Goal: Information Seeking & Learning: Learn about a topic

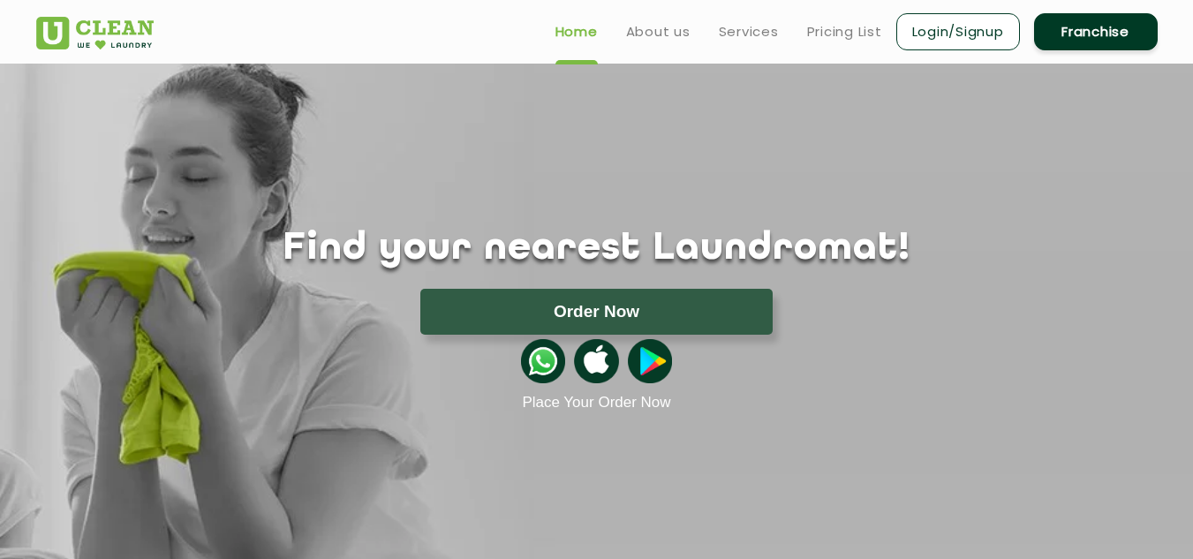
click at [1034, 248] on h1 "Find your nearest Laundromat!" at bounding box center [597, 249] width 1148 height 44
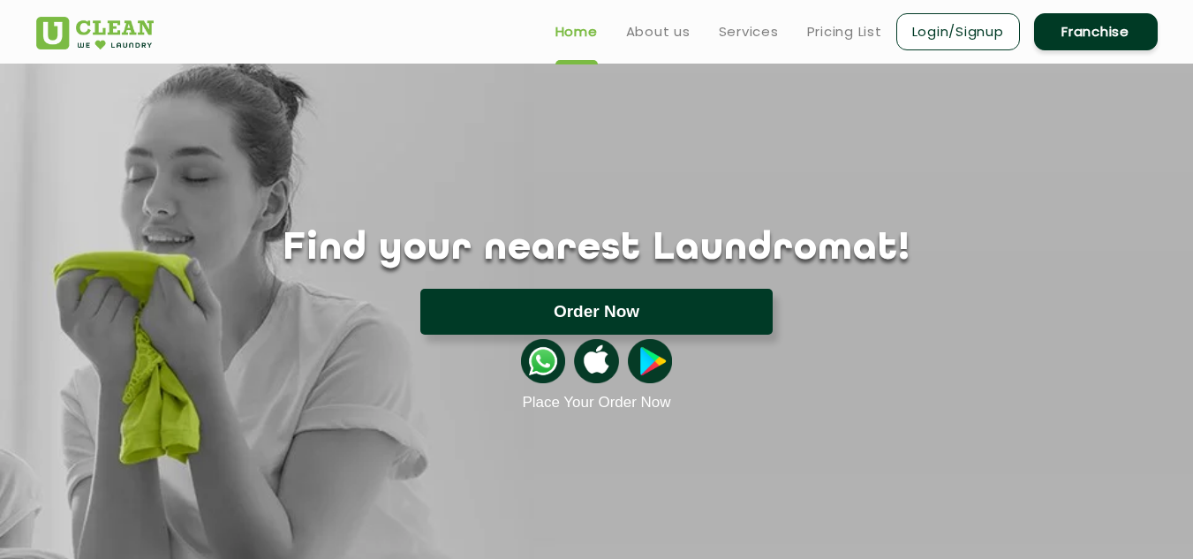
click at [669, 320] on button "Order Now" at bounding box center [596, 312] width 352 height 46
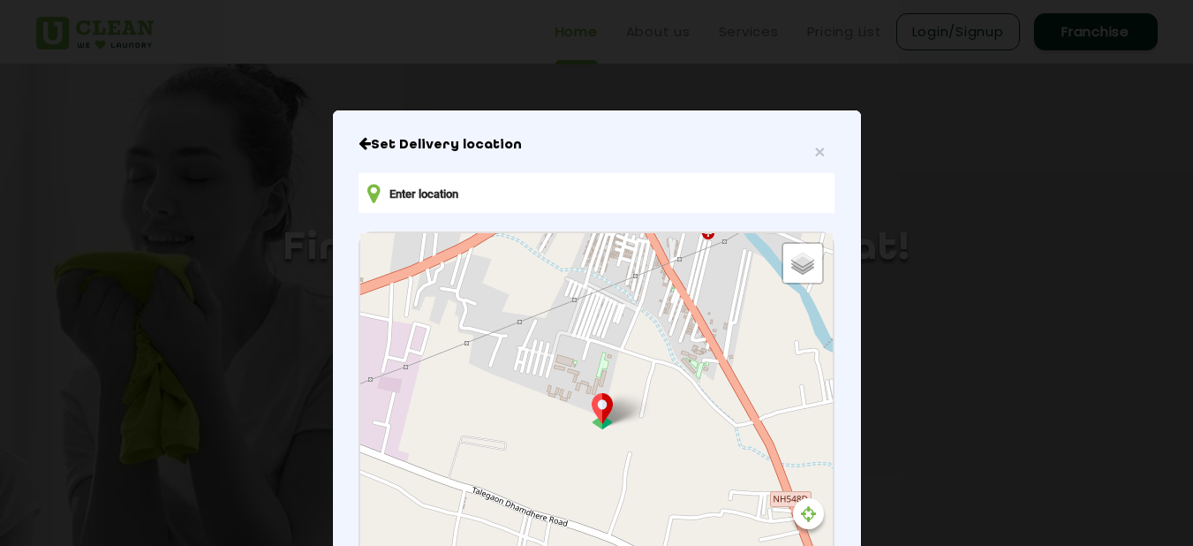
click at [358, 154] on h6 "Set Delivery location" at bounding box center [595, 145] width 475 height 18
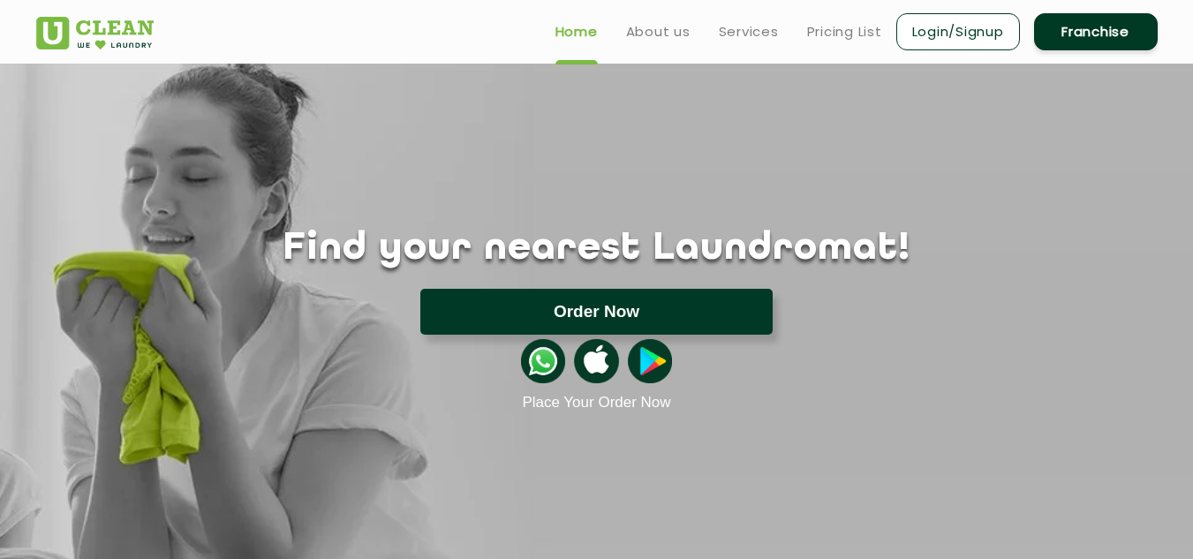
click at [639, 311] on button "Order Now" at bounding box center [596, 312] width 352 height 46
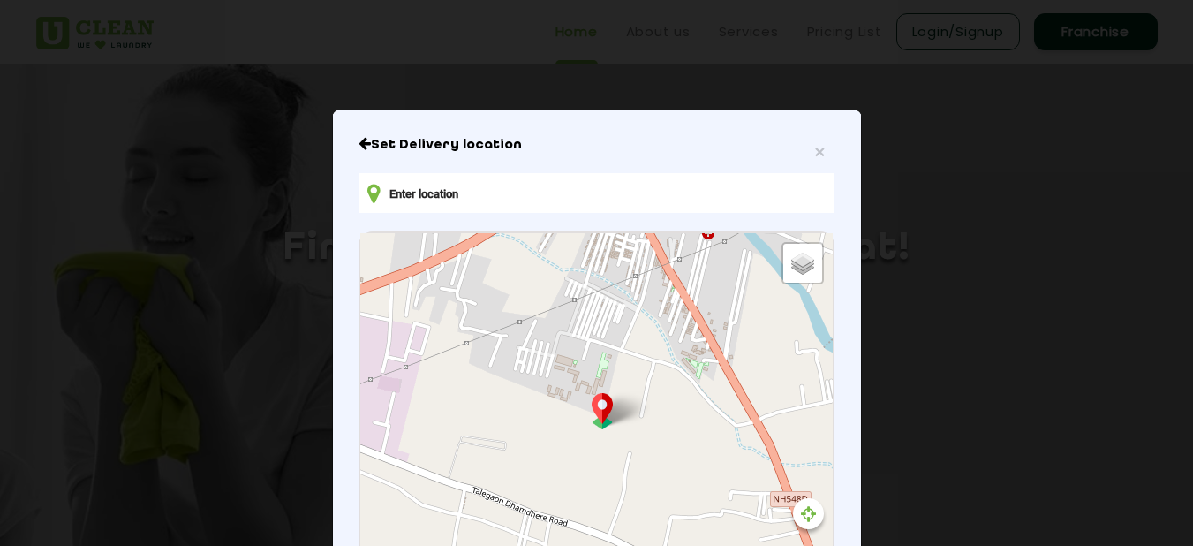
click at [518, 200] on input "text" at bounding box center [595, 193] width 475 height 40
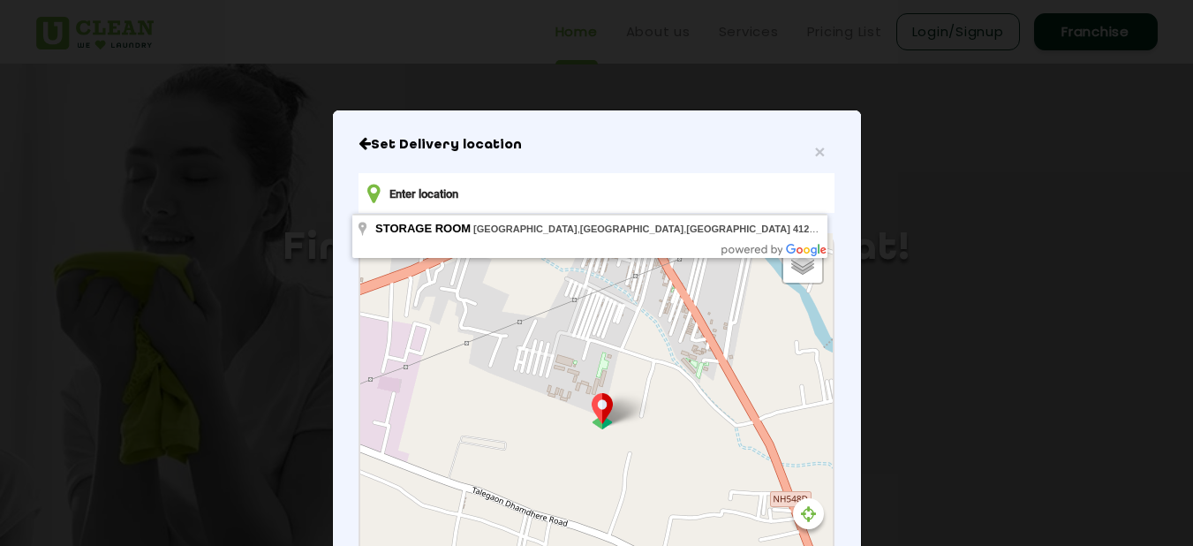
type input "STORAGE ROOM, [GEOGRAPHIC_DATA], [GEOGRAPHIC_DATA]"
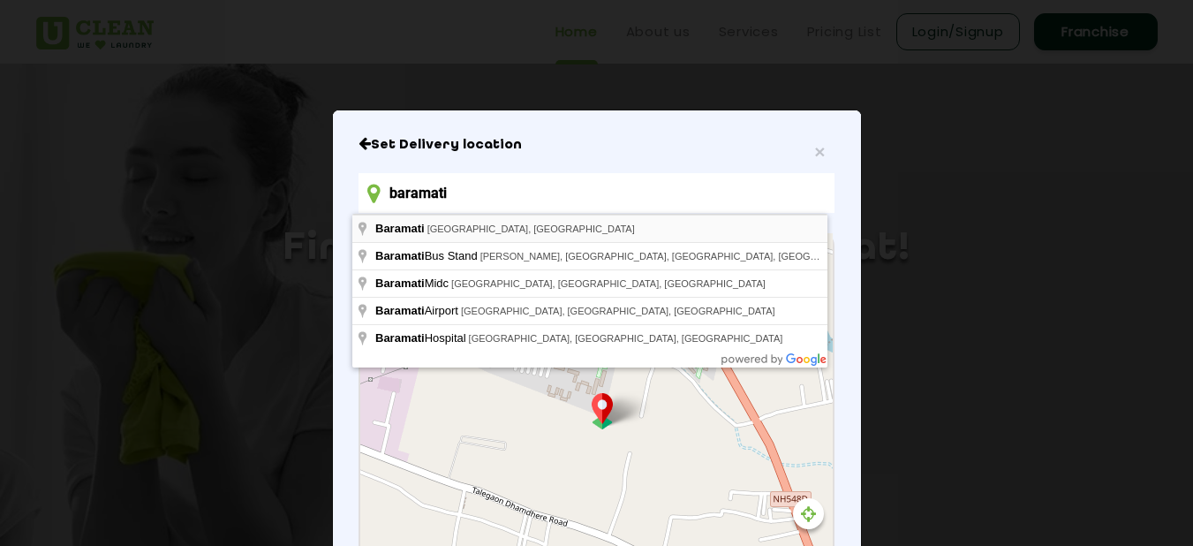
type input "baramati"
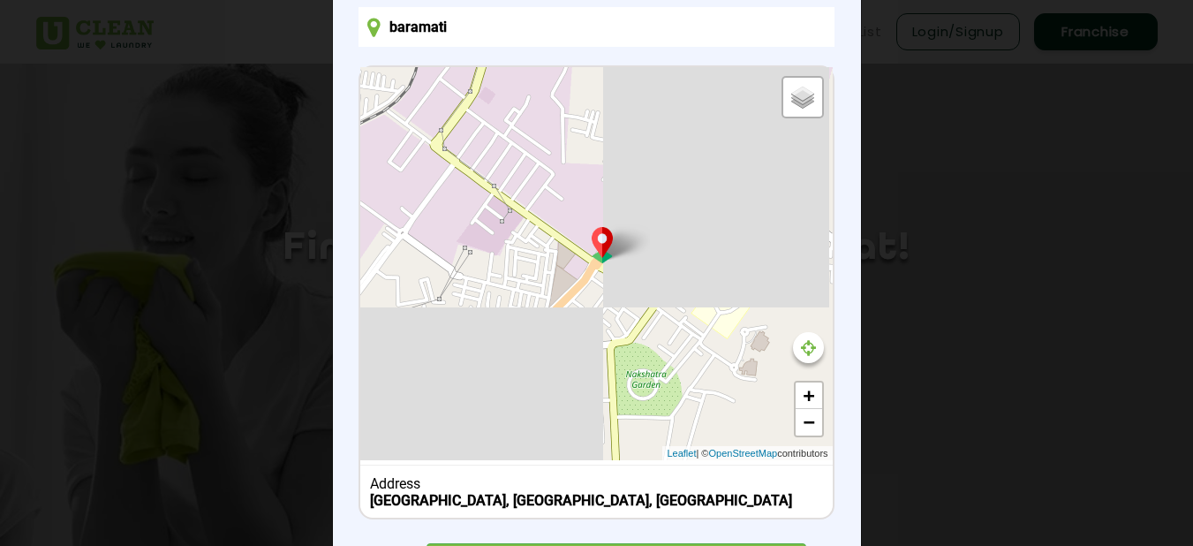
scroll to position [230, 0]
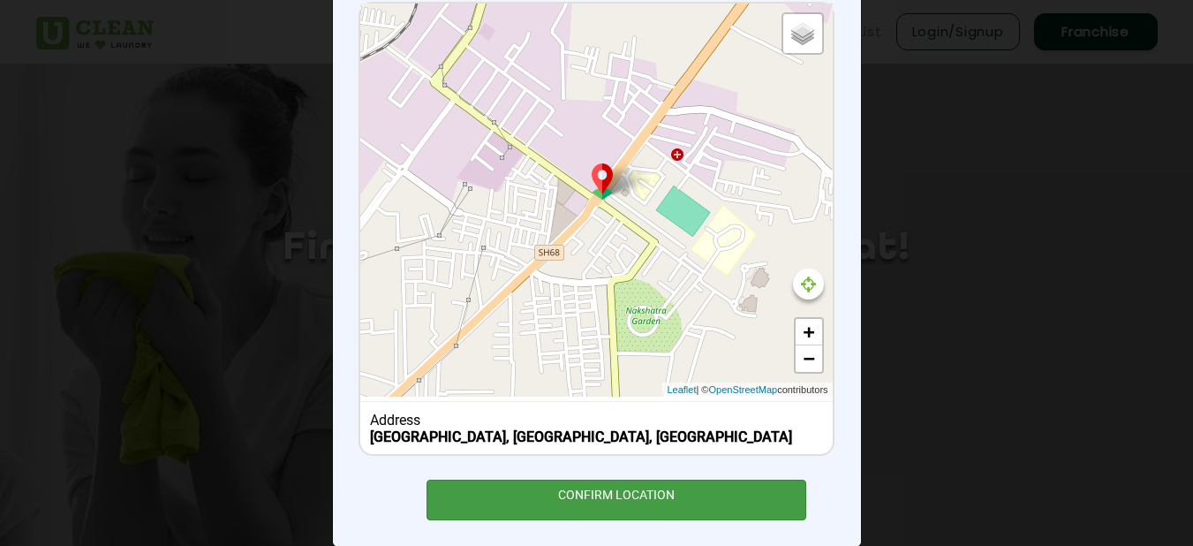
click at [591, 483] on div "CONFIRM LOCATION" at bounding box center [616, 499] width 380 height 40
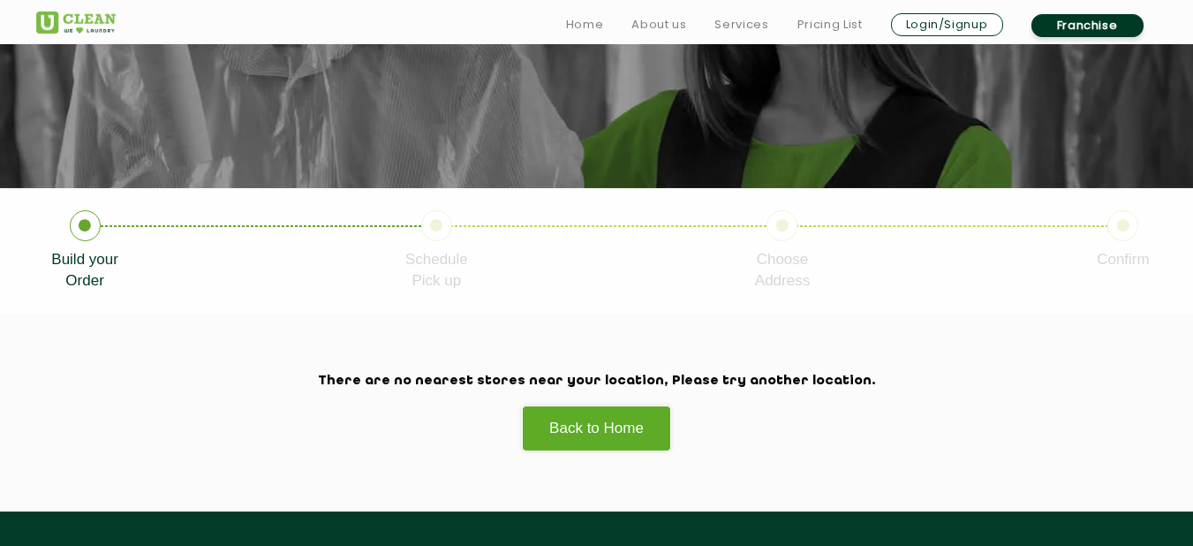
scroll to position [221, 0]
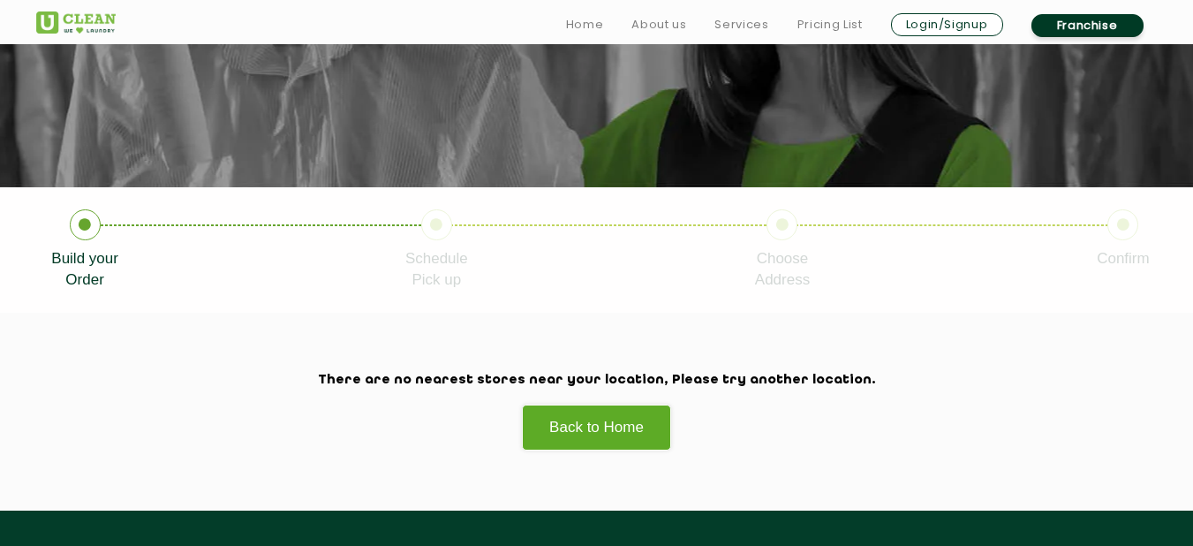
click at [1009, 341] on section "There are no nearest stores near your location, Please try another location. Ba…" at bounding box center [596, 412] width 1193 height 198
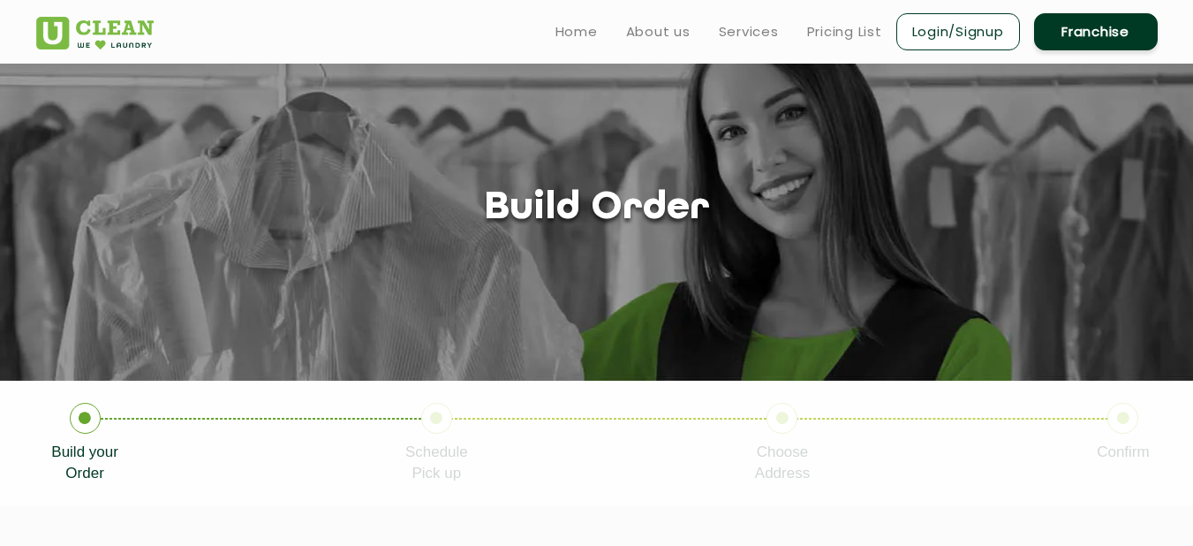
scroll to position [0, 0]
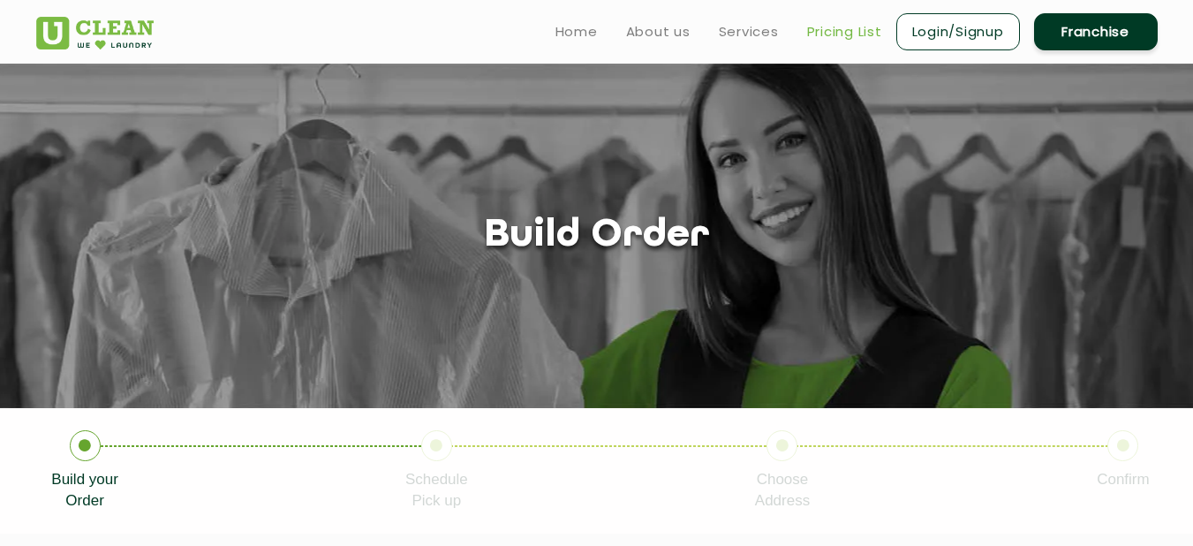
click at [861, 22] on link "Pricing List" at bounding box center [844, 31] width 75 height 21
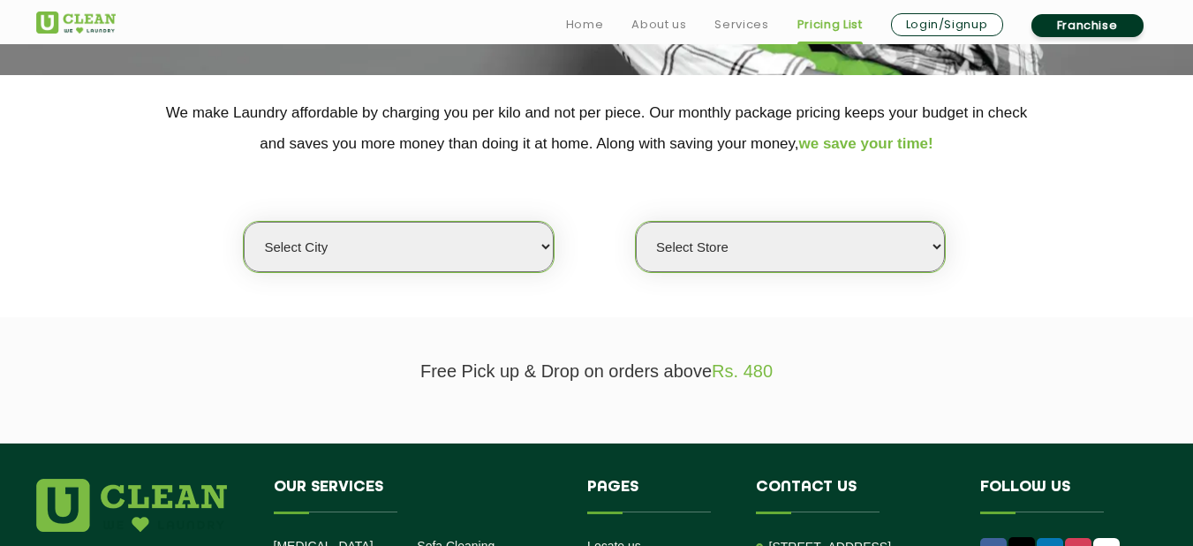
scroll to position [339, 0]
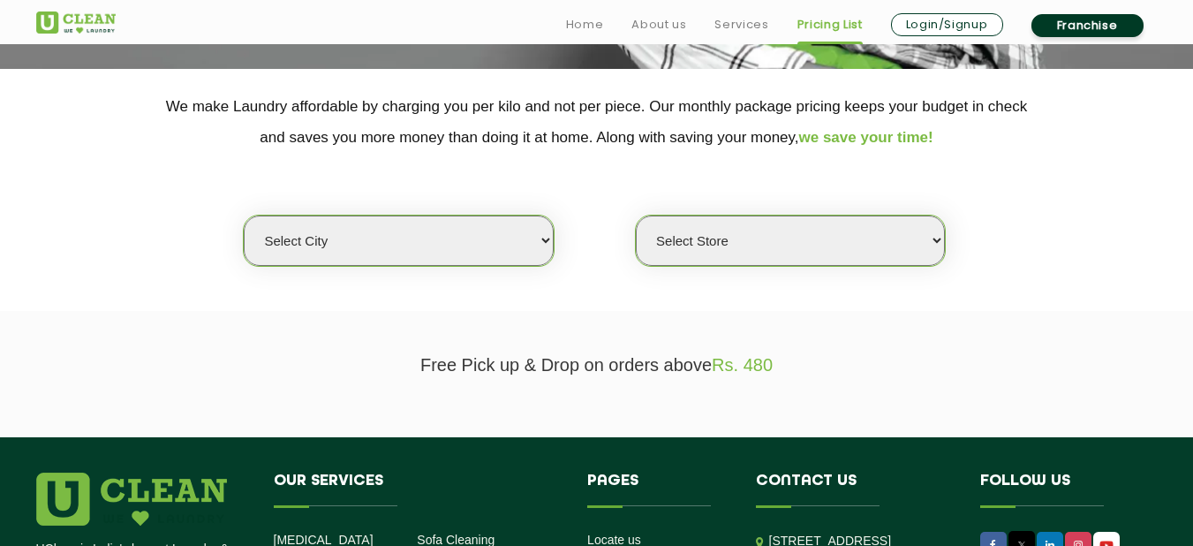
click at [473, 222] on select "Select city [GEOGRAPHIC_DATA] [GEOGRAPHIC_DATA] [GEOGRAPHIC_DATA] [GEOGRAPHIC_D…" at bounding box center [398, 240] width 309 height 50
select select "4"
click at [244, 215] on select "Select city [GEOGRAPHIC_DATA] [GEOGRAPHIC_DATA] [GEOGRAPHIC_DATA] [GEOGRAPHIC_D…" at bounding box center [398, 240] width 309 height 50
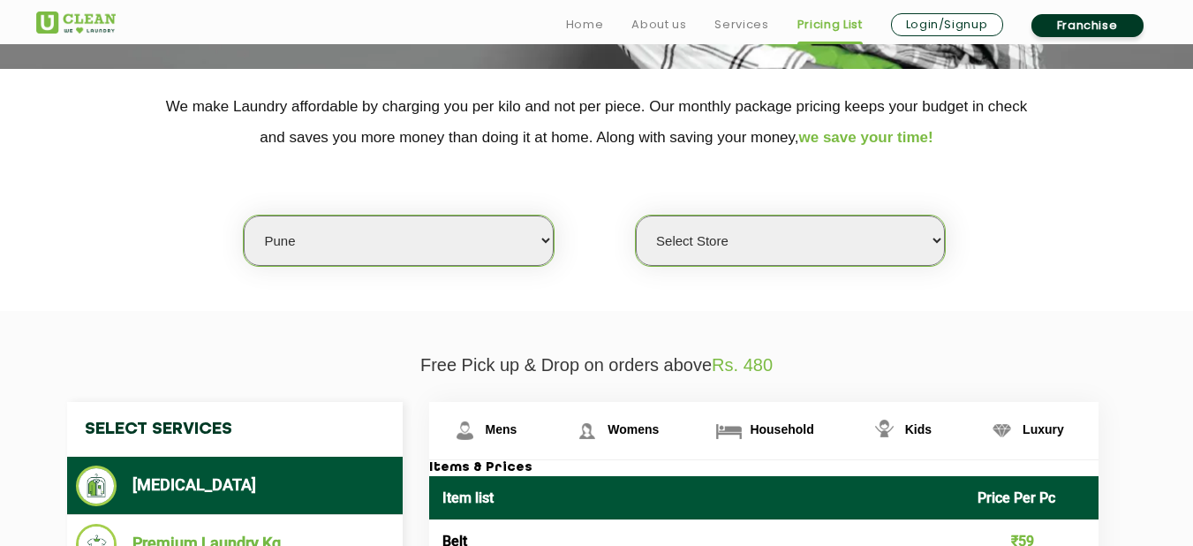
click at [847, 228] on select "Select Store [GEOGRAPHIC_DATA] [GEOGRAPHIC_DATA] [GEOGRAPHIC_DATA] [GEOGRAPHIC_…" at bounding box center [790, 240] width 309 height 50
select select "333"
click at [636, 215] on select "Select Store [GEOGRAPHIC_DATA] [GEOGRAPHIC_DATA] [GEOGRAPHIC_DATA] [GEOGRAPHIC_…" at bounding box center [790, 240] width 309 height 50
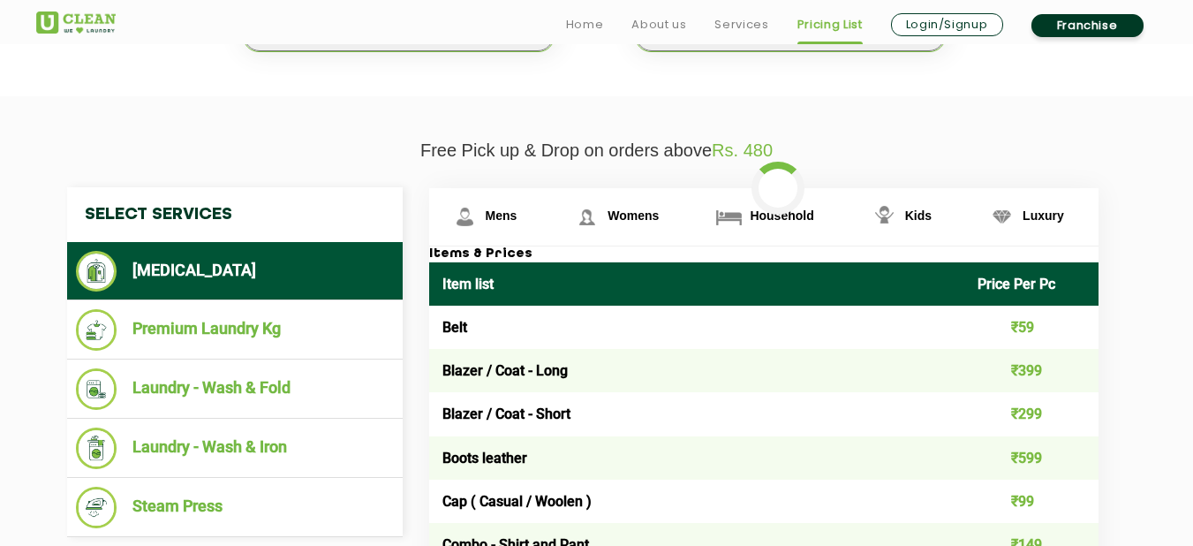
scroll to position [573, 0]
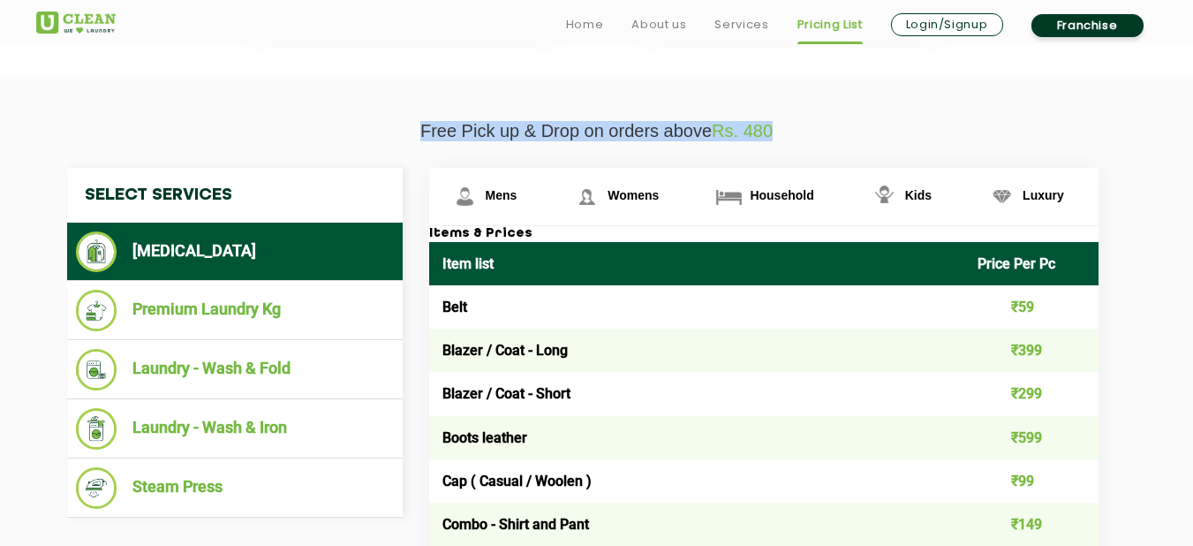
drag, startPoint x: 815, startPoint y: 115, endPoint x: 396, endPoint y: 131, distance: 418.7
click at [451, 136] on p "Free Pick up & Drop on orders above Rs. 480" at bounding box center [596, 131] width 1121 height 20
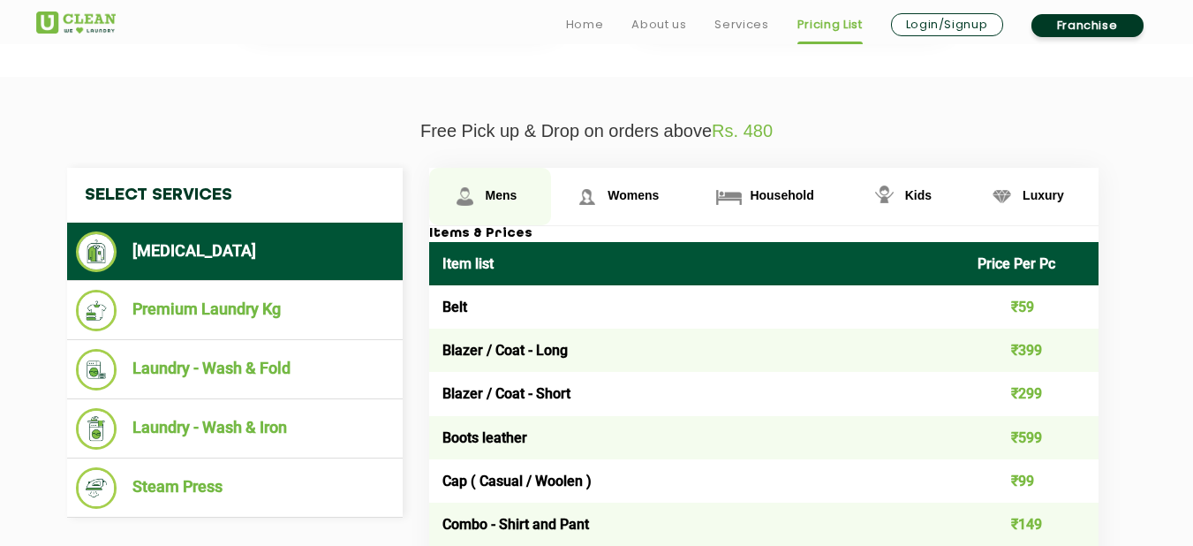
click at [506, 194] on span "Mens" at bounding box center [502, 195] width 32 height 14
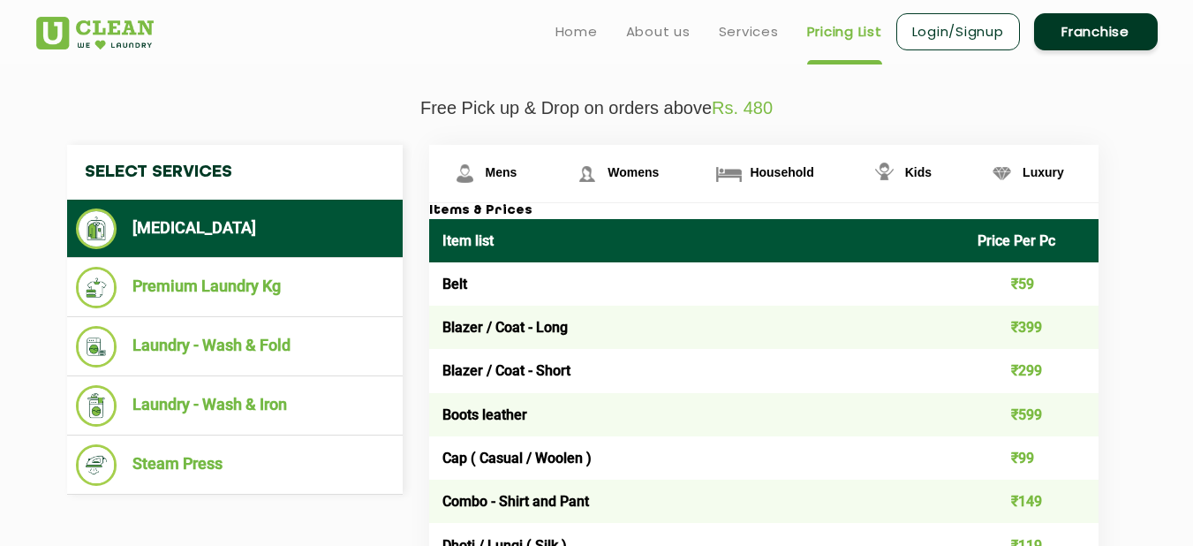
scroll to position [595, 0]
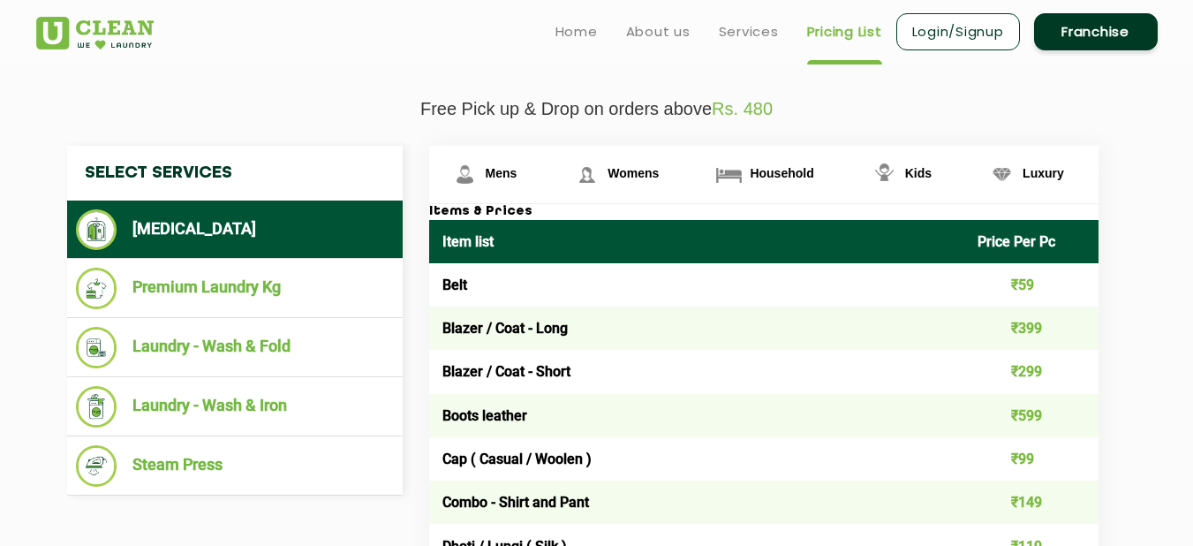
click at [577, 243] on th "Item list" at bounding box center [697, 241] width 536 height 43
click at [470, 283] on td "Belt" at bounding box center [697, 284] width 536 height 43
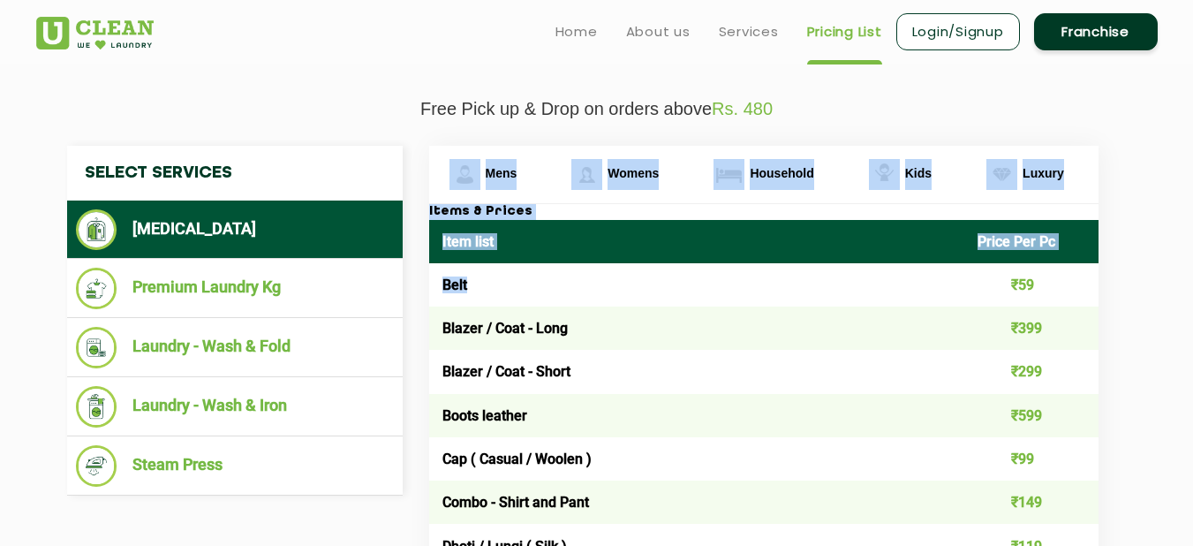
drag, startPoint x: 470, startPoint y: 283, endPoint x: 424, endPoint y: 292, distance: 46.7
click at [465, 291] on td "Belt" at bounding box center [697, 284] width 536 height 43
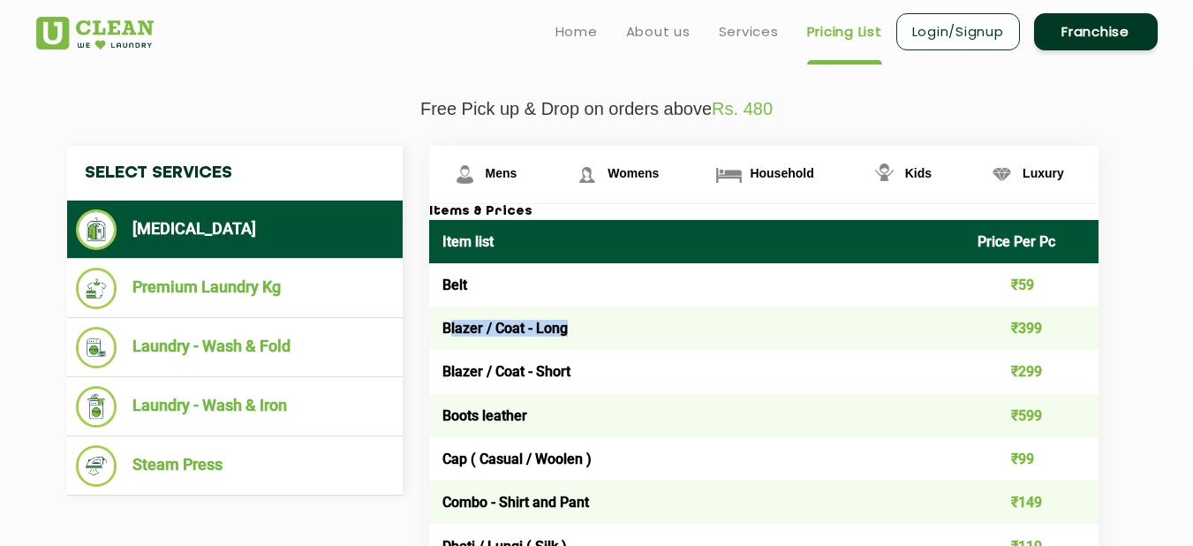
drag, startPoint x: 450, startPoint y: 328, endPoint x: 573, endPoint y: 343, distance: 123.5
click at [573, 343] on td "Blazer / Coat - Long" at bounding box center [697, 327] width 536 height 43
drag, startPoint x: 445, startPoint y: 373, endPoint x: 607, endPoint y: 365, distance: 162.6
click at [607, 365] on td "Blazer / Coat - Short" at bounding box center [697, 371] width 536 height 43
click at [578, 395] on td "Boots leather" at bounding box center [697, 415] width 536 height 43
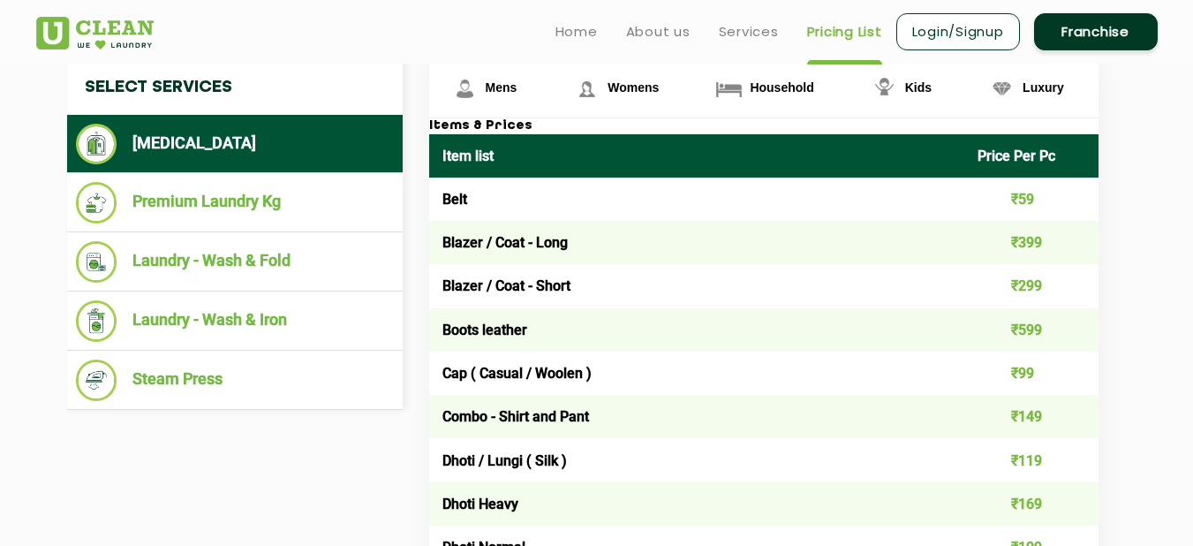
scroll to position [561, 0]
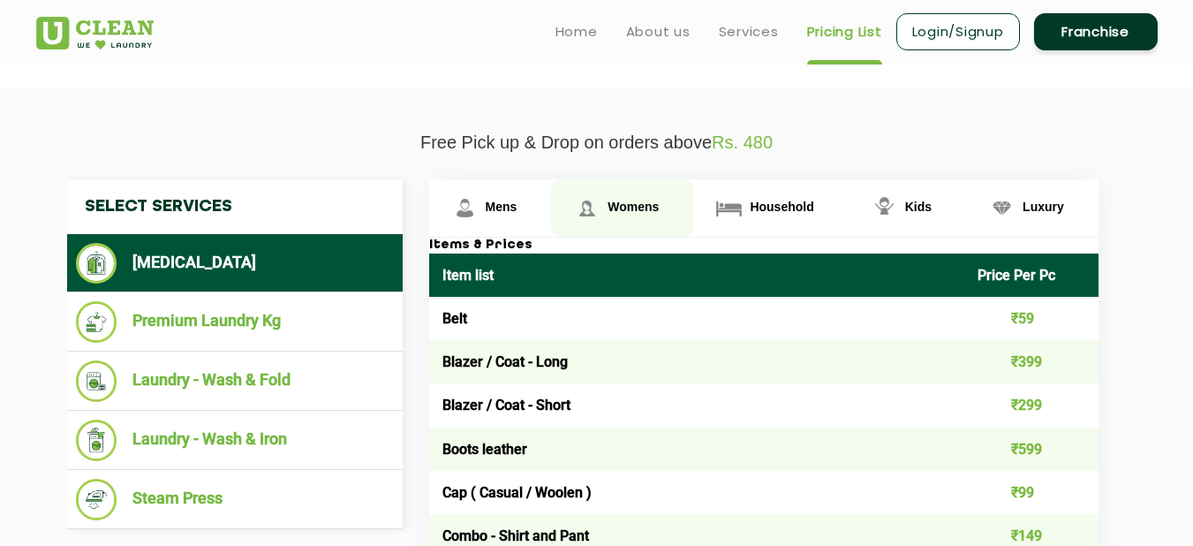
click at [552, 218] on link "Womens" at bounding box center [490, 207] width 123 height 57
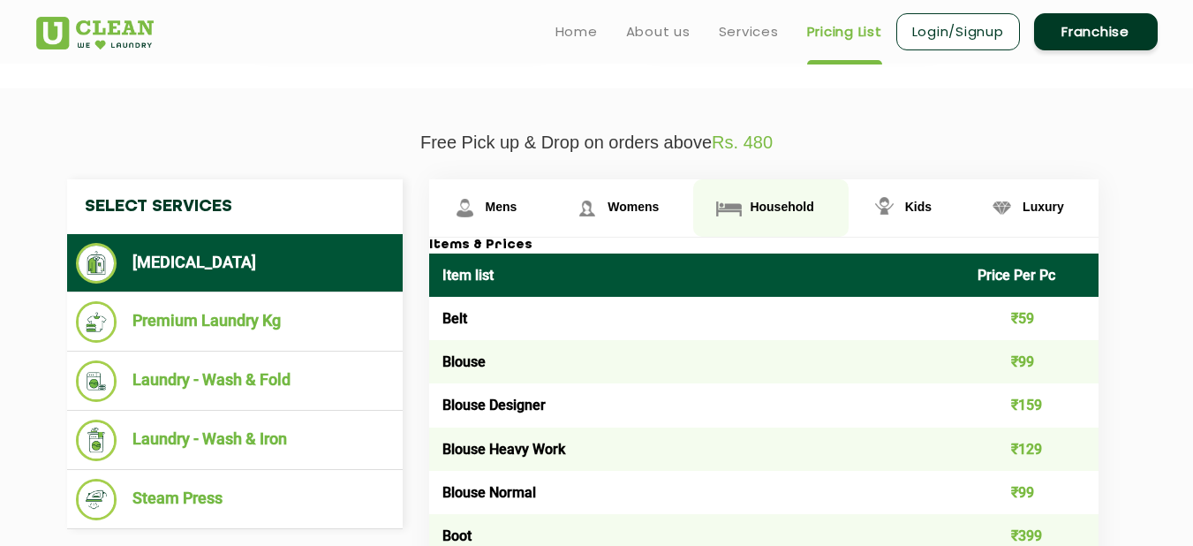
click at [552, 207] on link "Household" at bounding box center [490, 207] width 123 height 57
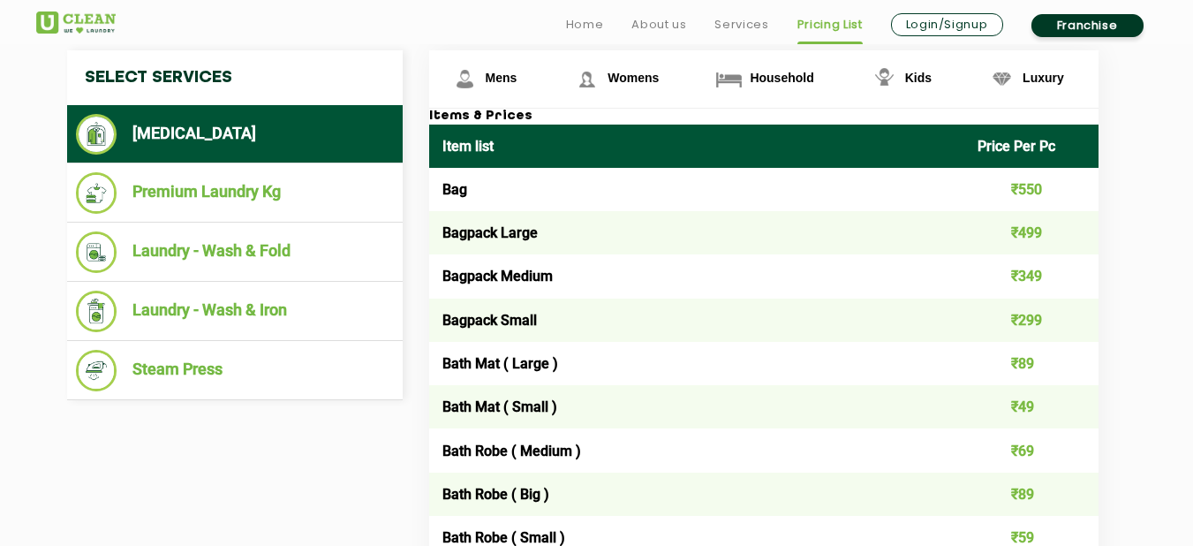
scroll to position [691, 0]
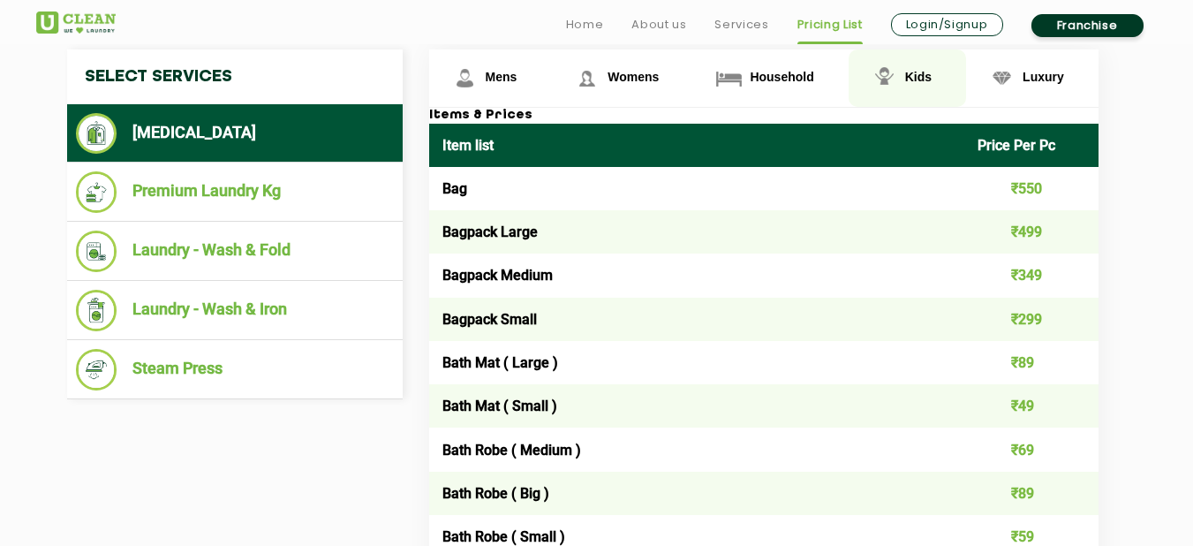
click at [552, 65] on link "Kids" at bounding box center [490, 77] width 123 height 57
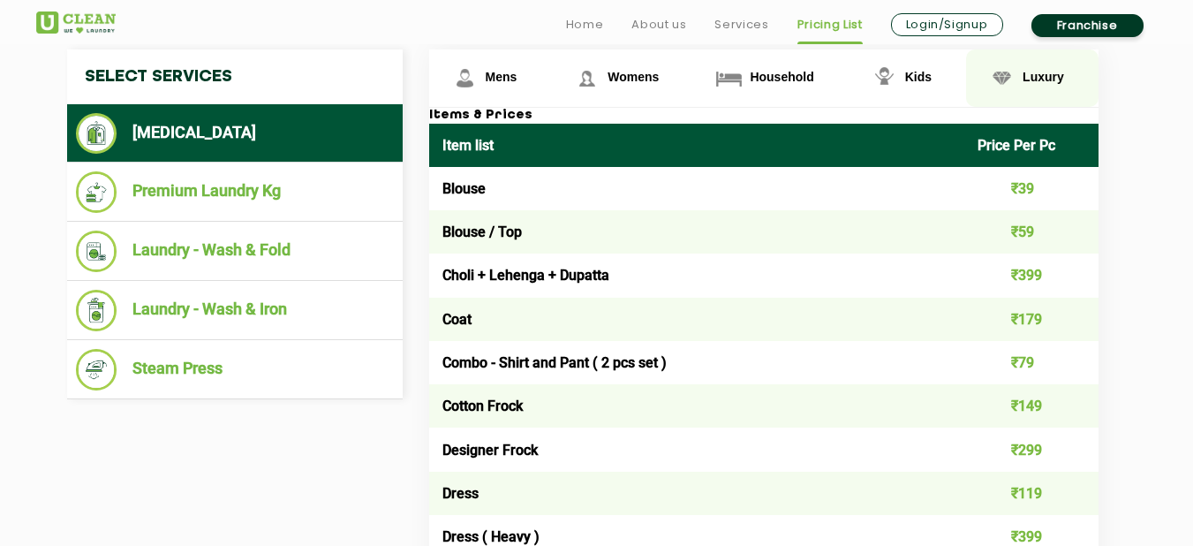
click at [517, 79] on span "Luxury" at bounding box center [502, 77] width 32 height 14
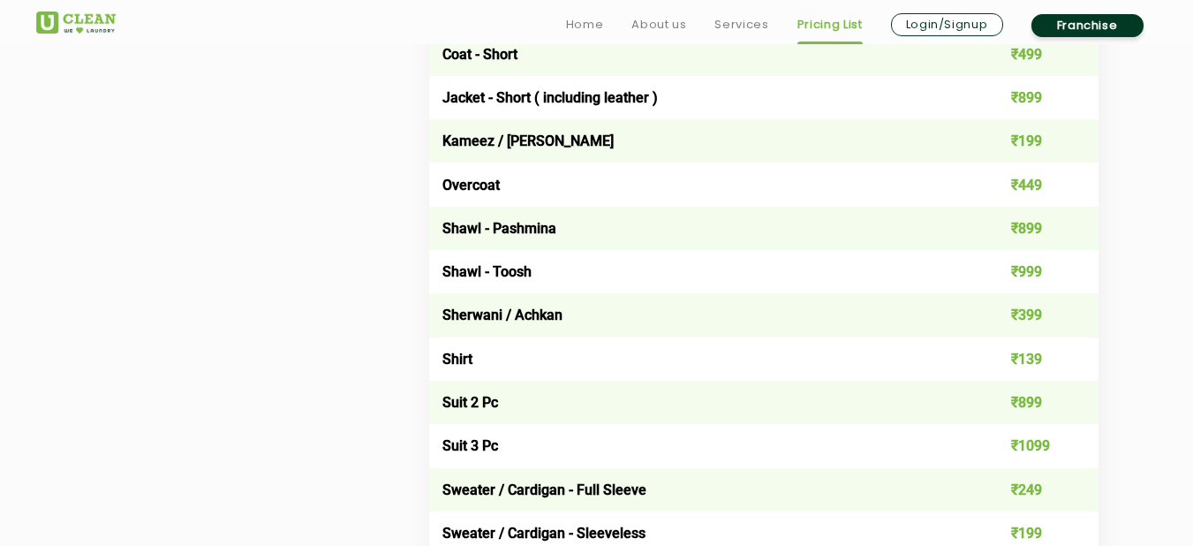
scroll to position [2001, 0]
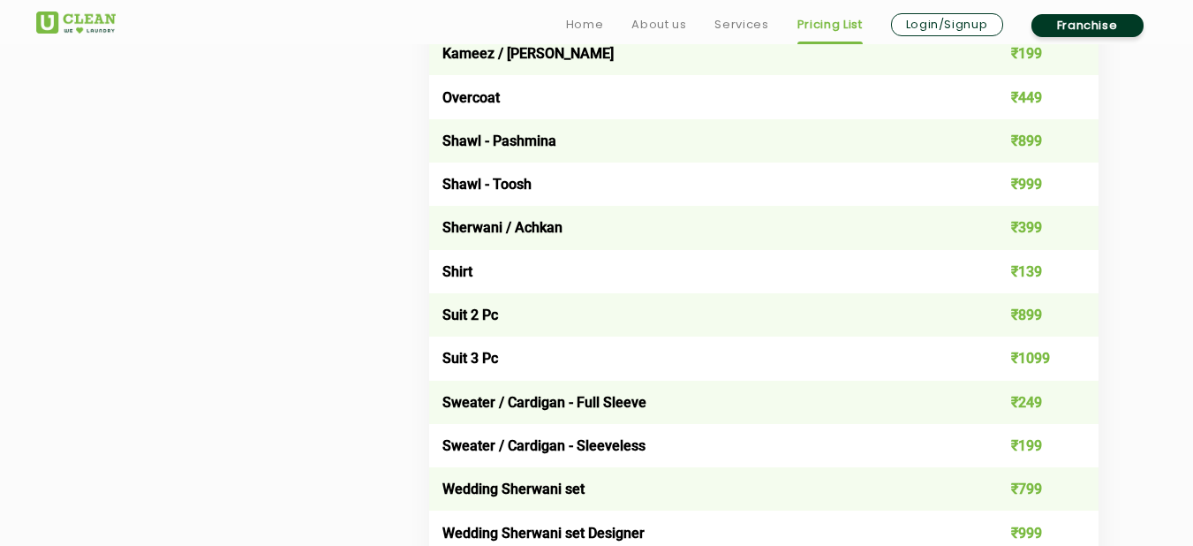
click at [478, 346] on td "Suit 3 Pc" at bounding box center [697, 357] width 536 height 43
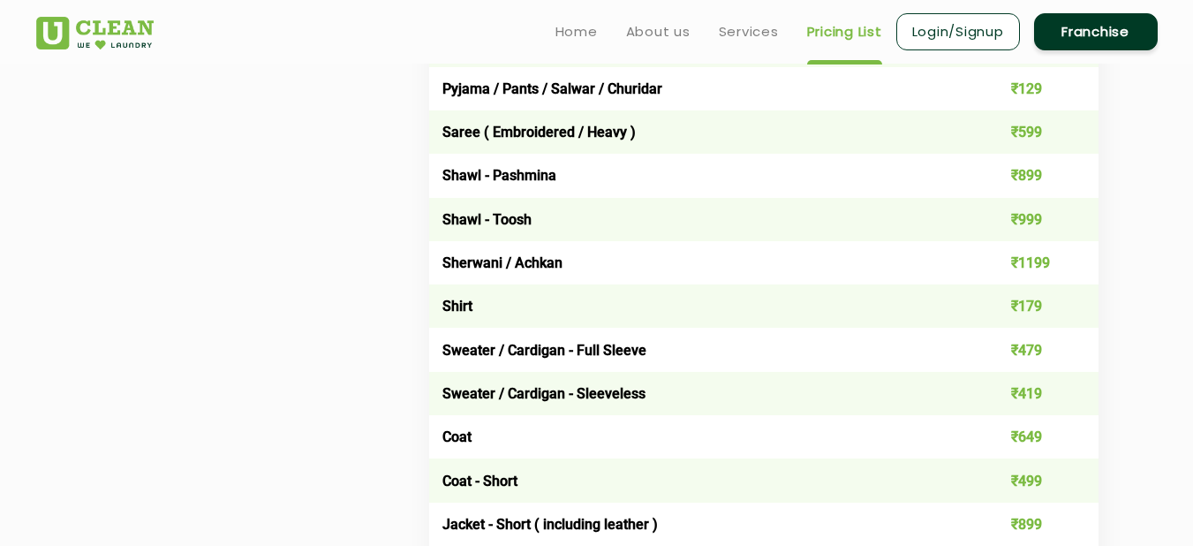
scroll to position [1472, 0]
